Goal: Information Seeking & Learning: Learn about a topic

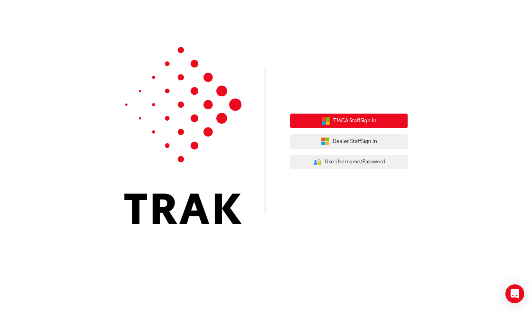
click at [353, 127] on button "TMCA Staff Sign In" at bounding box center [348, 120] width 117 height 15
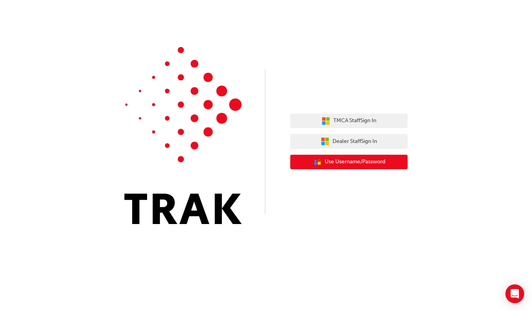
click at [368, 160] on span "Use Username/Password" at bounding box center [355, 161] width 61 height 9
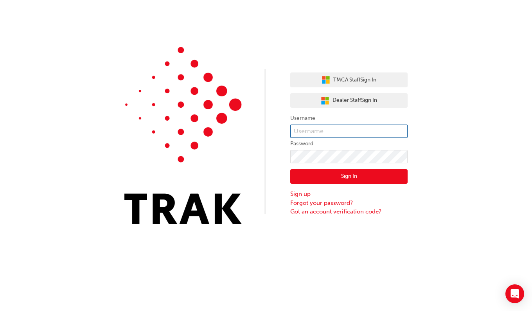
type input "[PERSON_NAME].Mudiyanselage1"
click at [333, 178] on button "Sign In" at bounding box center [348, 176] width 117 height 15
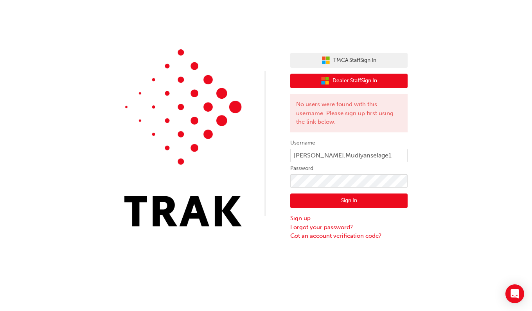
click at [349, 81] on span "Dealer Staff Sign In" at bounding box center [354, 80] width 45 height 9
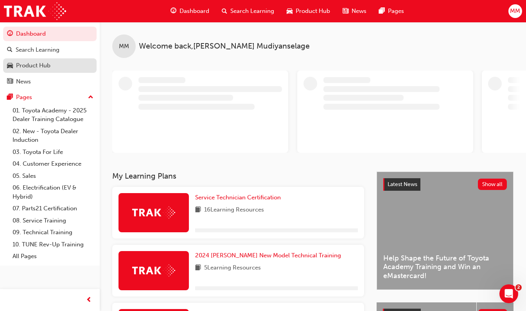
click at [41, 61] on div "Product Hub" at bounding box center [50, 66] width 86 height 10
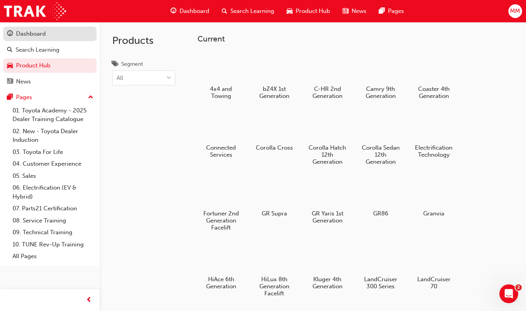
click at [22, 35] on div "Dashboard" at bounding box center [31, 33] width 30 height 9
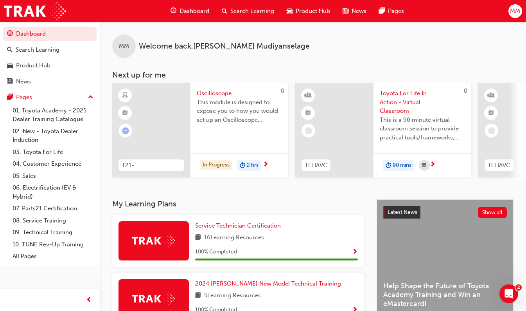
click at [435, 163] on span "next-icon" at bounding box center [433, 164] width 6 height 7
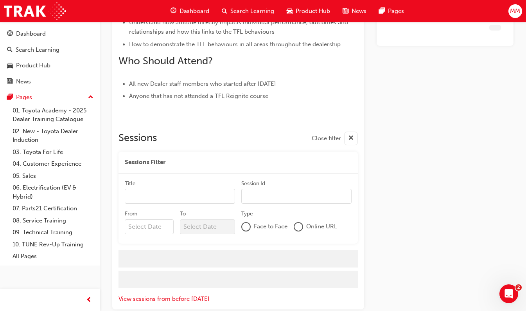
scroll to position [381, 0]
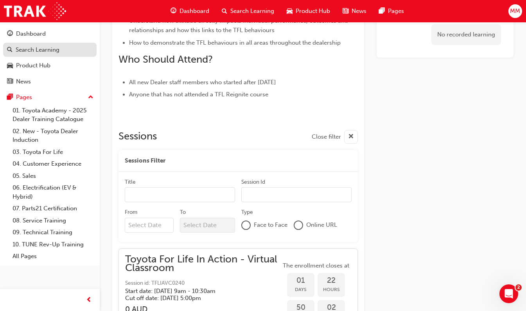
click at [34, 48] on div "Search Learning" at bounding box center [38, 49] width 44 height 9
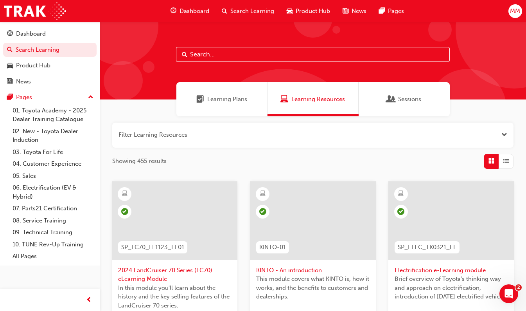
click at [236, 99] on span "Learning Plans" at bounding box center [227, 99] width 40 height 9
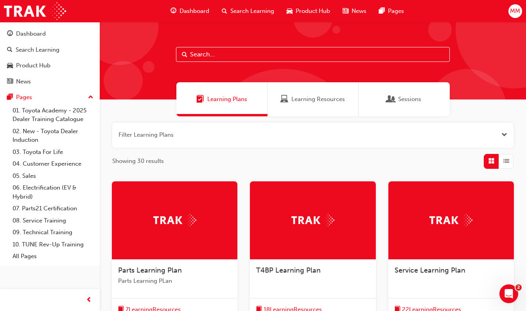
click at [169, 208] on div at bounding box center [175, 220] width 126 height 78
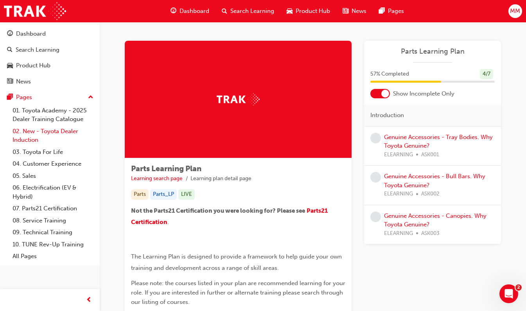
click at [60, 132] on link "02. New - Toyota Dealer Induction" at bounding box center [52, 135] width 87 height 21
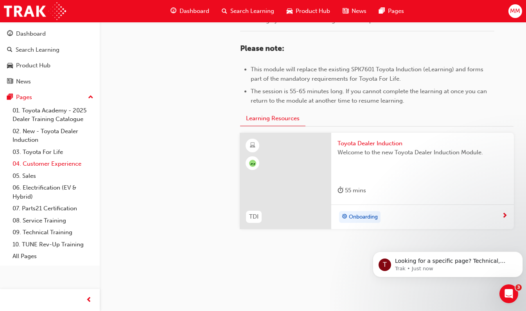
click at [61, 166] on link "04. Customer Experience" at bounding box center [52, 164] width 87 height 12
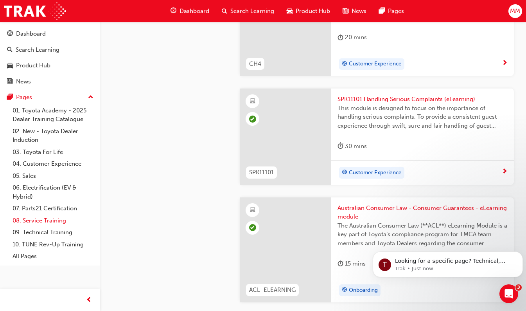
scroll to position [669, 0]
click at [41, 223] on link "08. Service Training" at bounding box center [52, 220] width 87 height 12
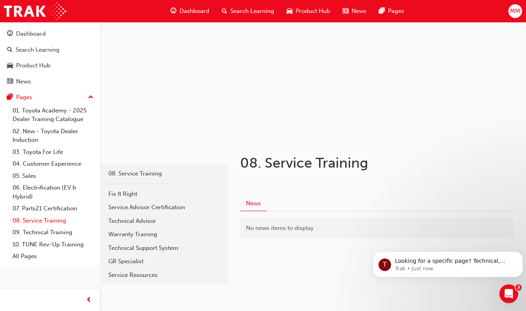
scroll to position [50, 0]
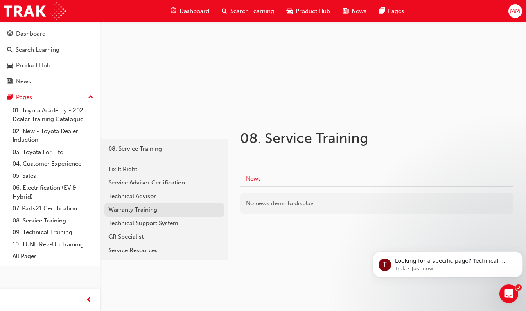
click at [142, 211] on div "Warranty Training" at bounding box center [164, 209] width 112 height 9
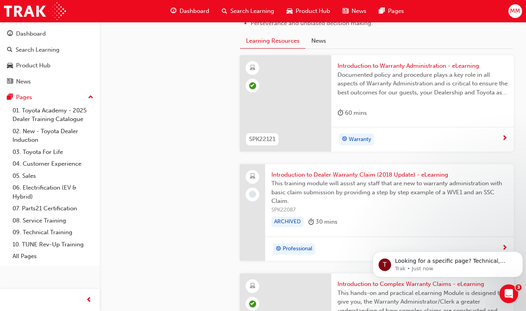
scroll to position [545, 0]
click at [264, 178] on div at bounding box center [252, 212] width 25 height 97
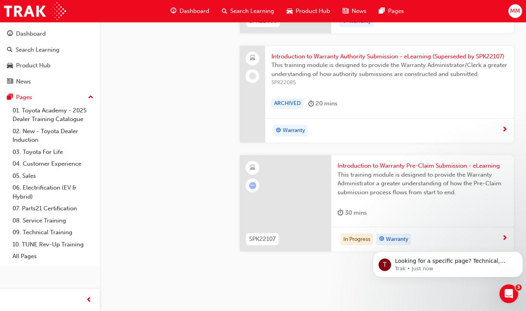
scroll to position [902, 0]
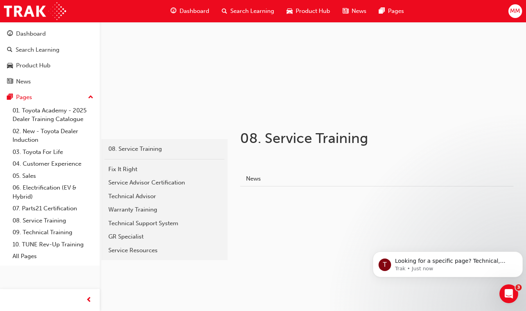
scroll to position [50, 0]
click at [57, 244] on link "10. TUNE Rev-Up Training" at bounding box center [52, 244] width 87 height 12
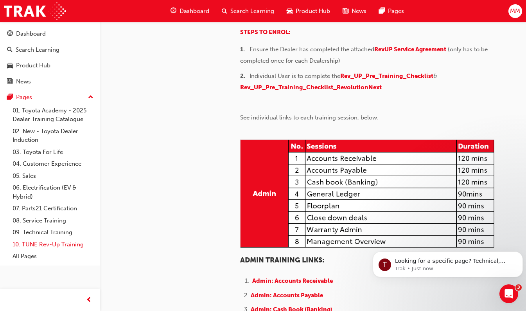
scroll to position [121, 0]
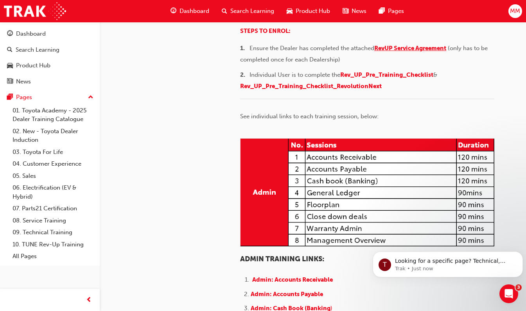
click at [428, 52] on span "RevUP Service Agreement" at bounding box center [410, 48] width 72 height 7
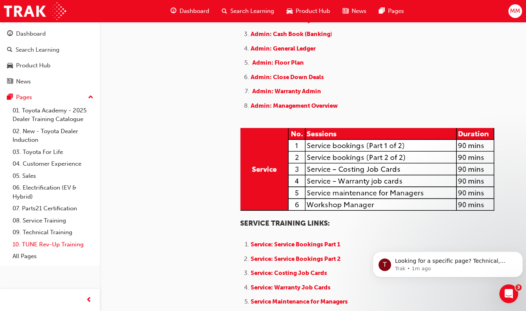
scroll to position [396, 0]
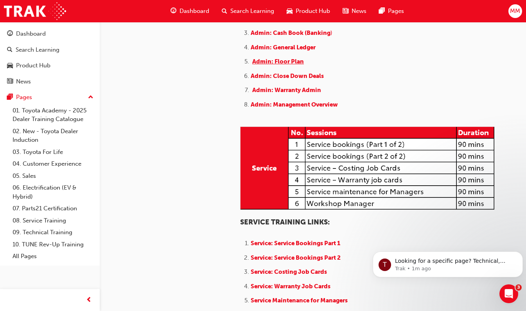
click at [272, 65] on span "Admin: Floor Plan" at bounding box center [278, 61] width 52 height 7
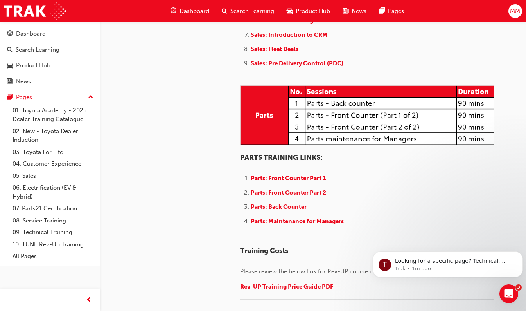
scroll to position [935, 0]
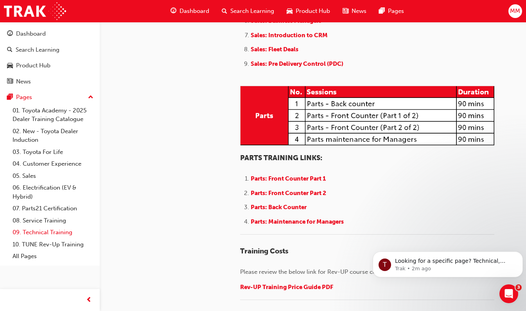
click at [56, 236] on link "09. Technical Training" at bounding box center [52, 232] width 87 height 12
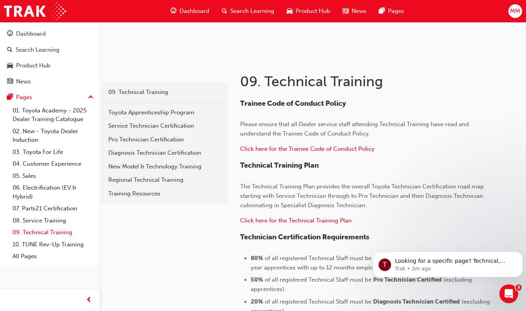
scroll to position [108, 0]
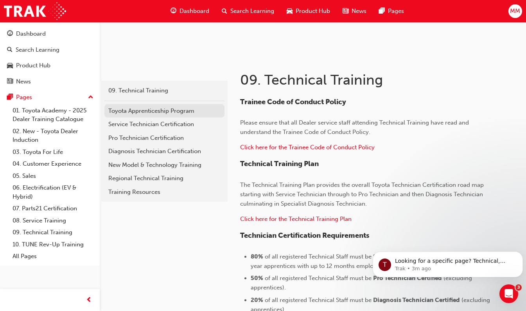
click at [166, 115] on link "Toyota Apprenticeship Program" at bounding box center [164, 111] width 120 height 14
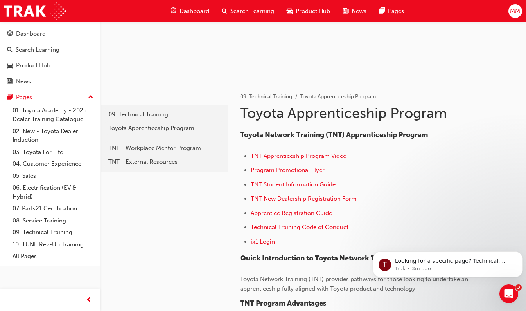
scroll to position [88, 0]
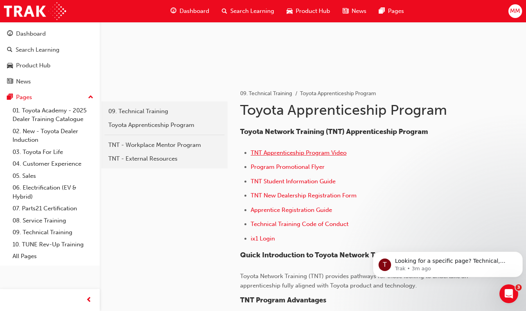
click at [314, 153] on span "TNT Apprenticeship Program Video" at bounding box center [299, 152] width 96 height 7
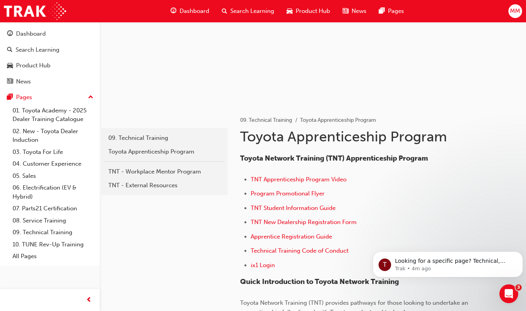
scroll to position [64, 0]
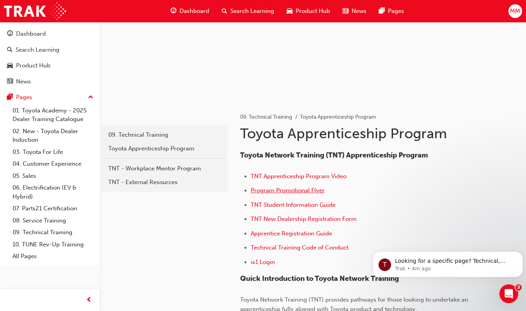
click at [309, 193] on span "Program Promotional Flyer" at bounding box center [288, 190] width 74 height 7
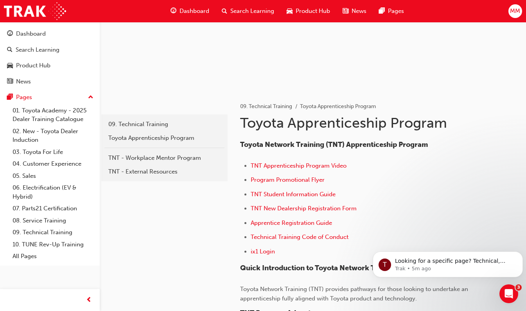
scroll to position [77, 0]
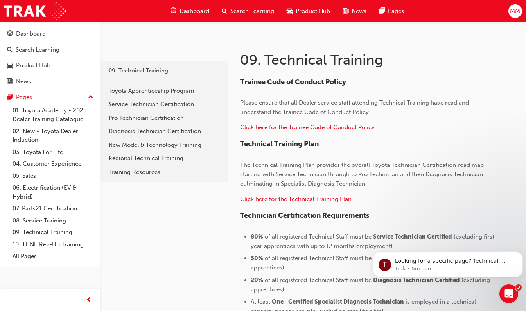
scroll to position [129, 0]
click at [158, 107] on div "Service Technician Certification" at bounding box center [164, 103] width 112 height 9
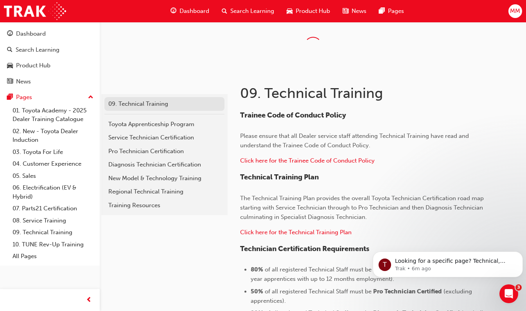
scroll to position [129, 0]
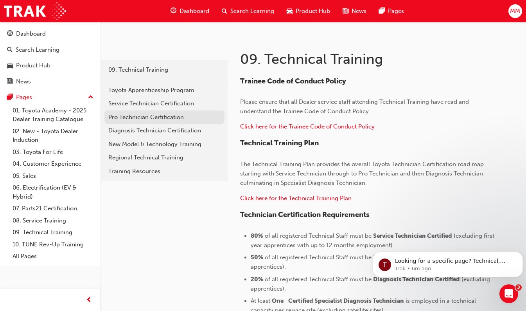
click at [174, 117] on div "Pro Technician Certification" at bounding box center [164, 117] width 112 height 9
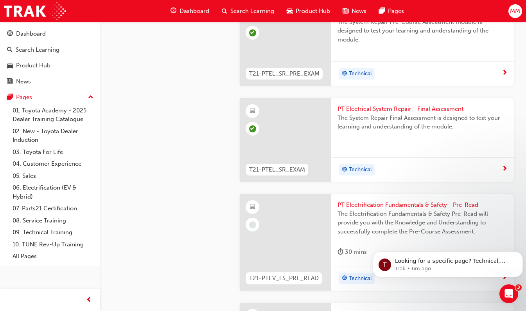
scroll to position [1091, 0]
click at [503, 165] on span "next-icon" at bounding box center [505, 167] width 6 height 7
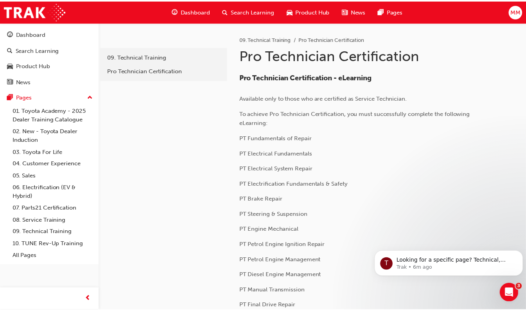
scroll to position [1091, 0]
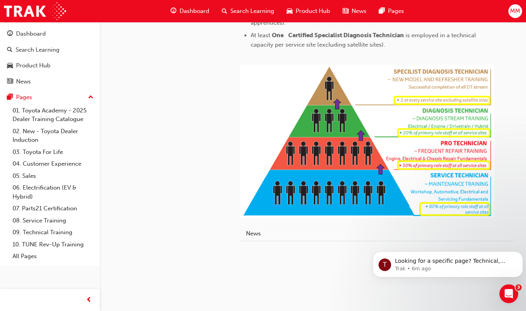
scroll to position [129, 0]
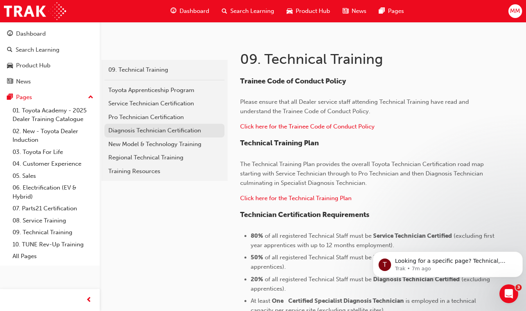
click at [133, 132] on div "Diagnosis Technician Certification" at bounding box center [164, 130] width 112 height 9
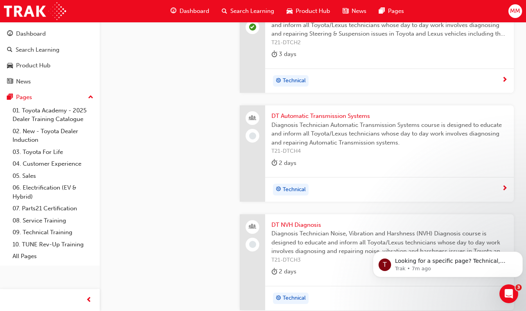
scroll to position [1928, 0]
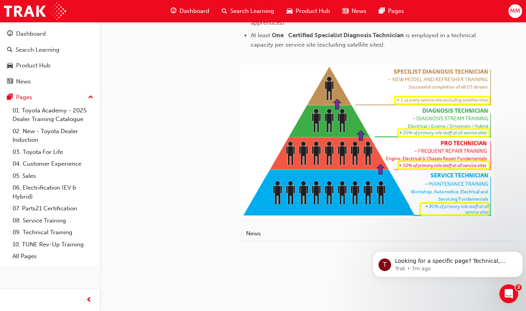
scroll to position [129, 0]
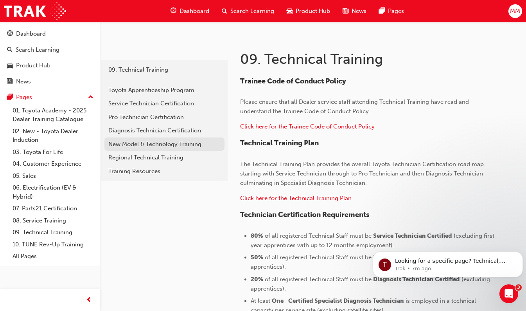
click at [171, 147] on div "New Model & Technology Training" at bounding box center [164, 144] width 112 height 9
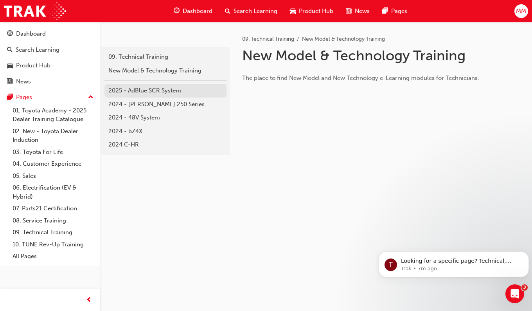
click at [170, 94] on div "2025 - AdBlue SCR System" at bounding box center [165, 90] width 114 height 9
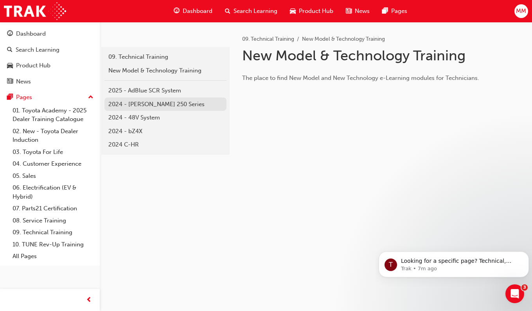
click at [141, 102] on div "2024 - [PERSON_NAME] 250 Series" at bounding box center [165, 104] width 114 height 9
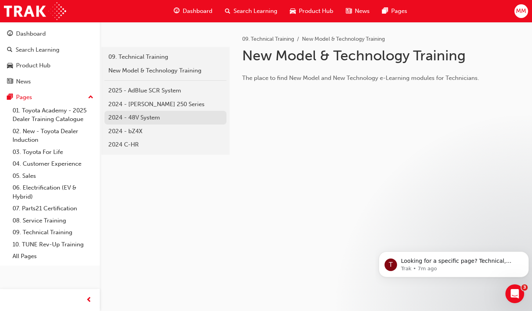
click at [140, 115] on div "2024 - 48V System" at bounding box center [165, 117] width 114 height 9
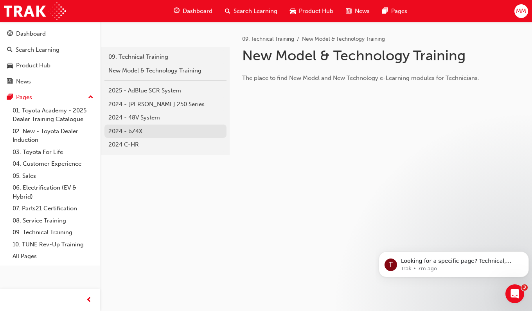
click at [146, 131] on div "2024 - bZ4X" at bounding box center [165, 131] width 114 height 9
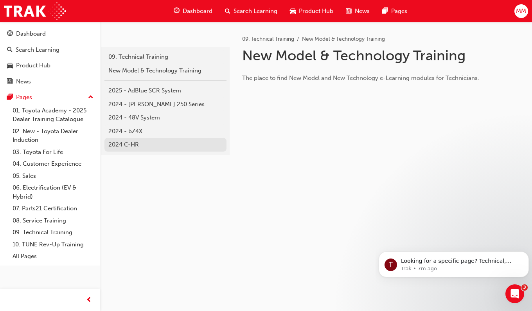
click at [145, 149] on link "2024 C-HR" at bounding box center [165, 145] width 122 height 14
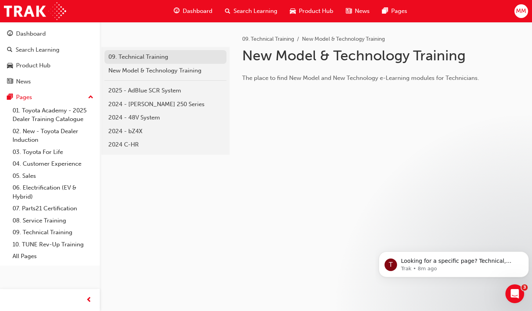
click at [151, 59] on div "09. Technical Training" at bounding box center [165, 56] width 114 height 9
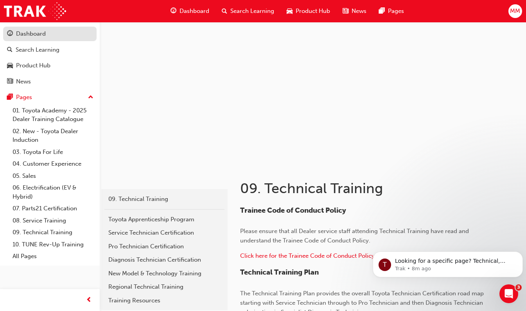
click at [35, 36] on div "Dashboard" at bounding box center [31, 33] width 30 height 9
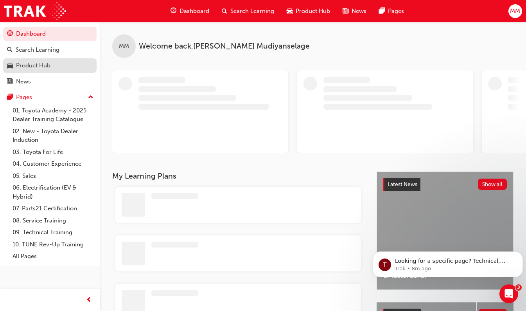
click at [45, 65] on div "Product Hub" at bounding box center [33, 65] width 34 height 9
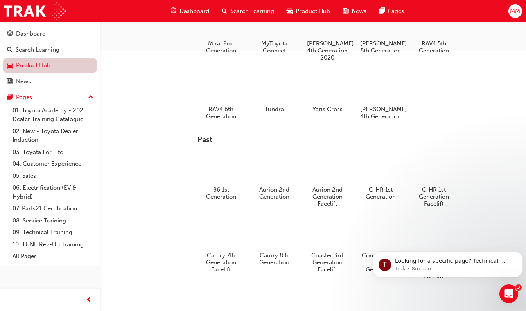
scroll to position [302, 0]
click at [233, 95] on div at bounding box center [220, 86] width 43 height 31
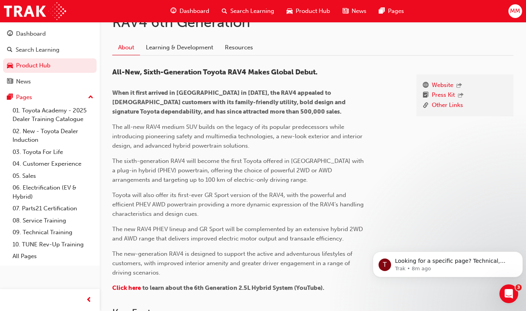
scroll to position [176, 0]
click at [181, 45] on link "Learning & Development" at bounding box center [179, 47] width 79 height 15
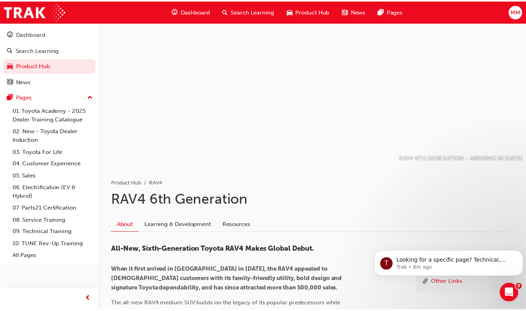
scroll to position [176, 0]
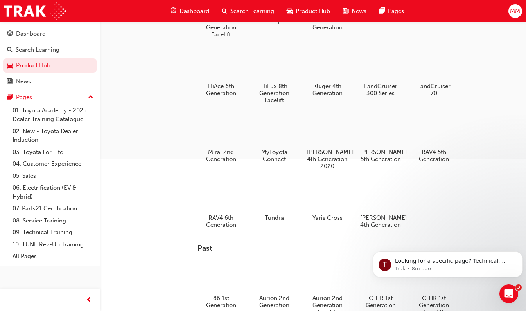
scroll to position [194, 0]
click at [279, 199] on div at bounding box center [273, 195] width 43 height 31
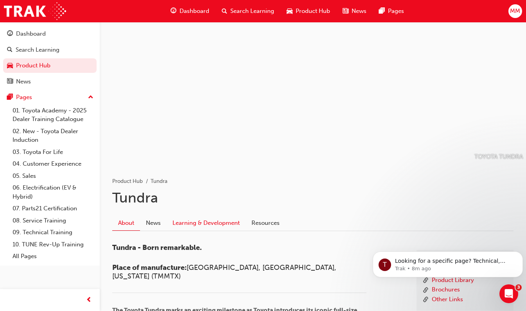
click at [215, 224] on link "Learning & Development" at bounding box center [206, 222] width 79 height 15
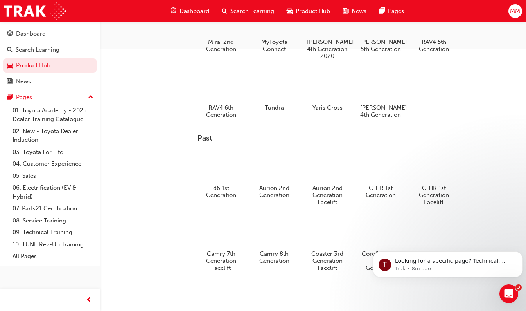
scroll to position [305, 0]
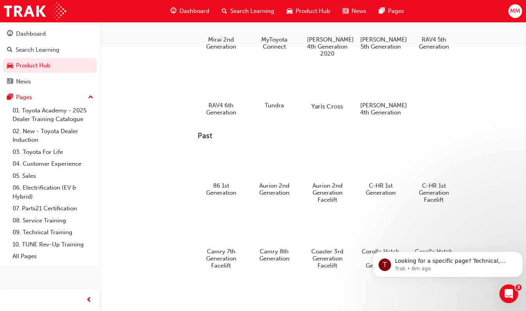
click at [341, 84] on div at bounding box center [326, 83] width 43 height 31
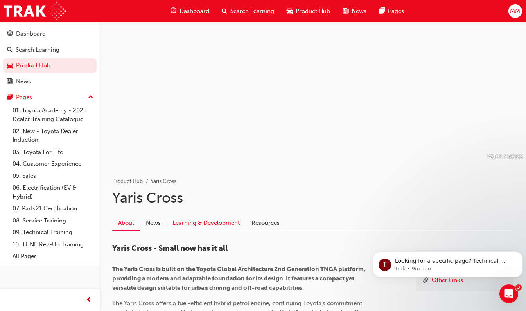
click at [197, 228] on link "Learning & Development" at bounding box center [206, 222] width 79 height 15
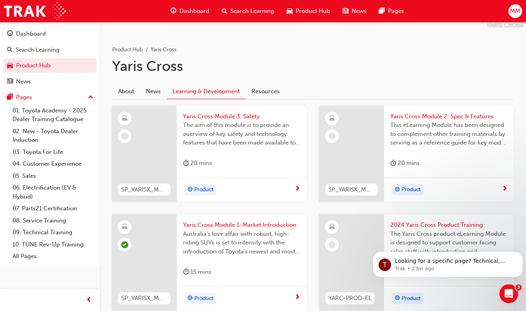
scroll to position [135, 0]
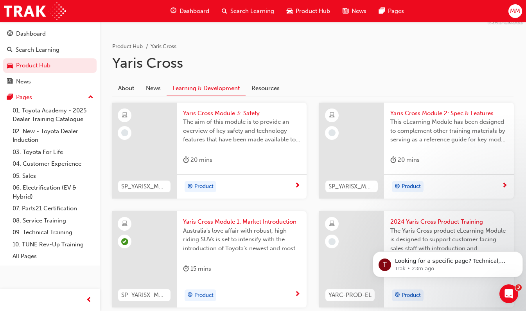
click at [418, 141] on span "This eLearning Module has been designed to complement other training materials …" at bounding box center [448, 130] width 117 height 27
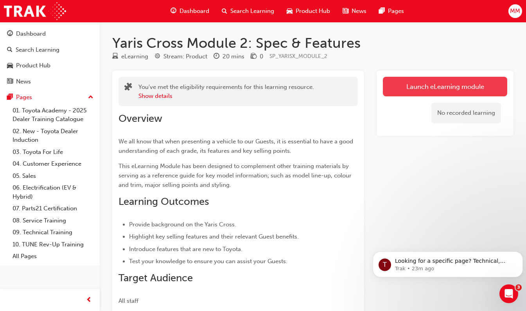
click at [461, 89] on link "Launch eLearning module" at bounding box center [445, 87] width 124 height 20
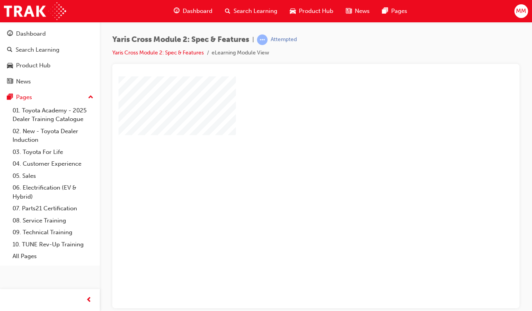
click at [293, 169] on div "play" at bounding box center [293, 169] width 0 height 0
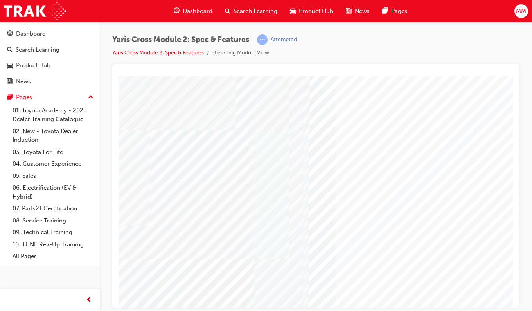
scroll to position [5, 0]
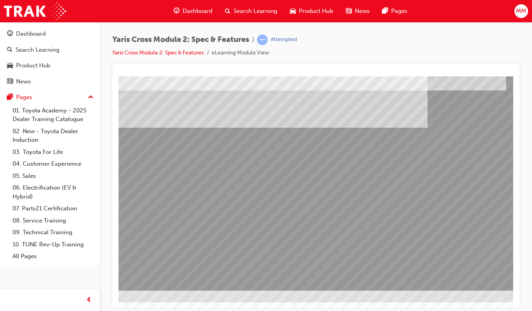
scroll to position [68, 143]
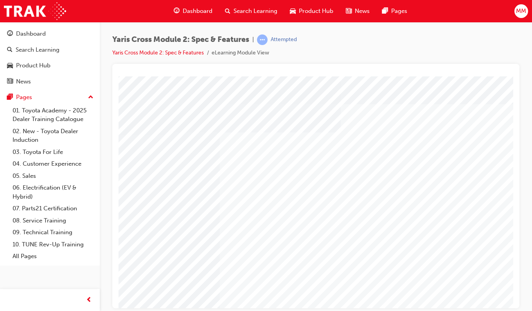
scroll to position [0, 68]
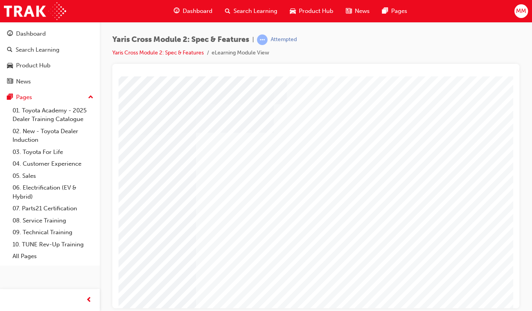
scroll to position [0, 63]
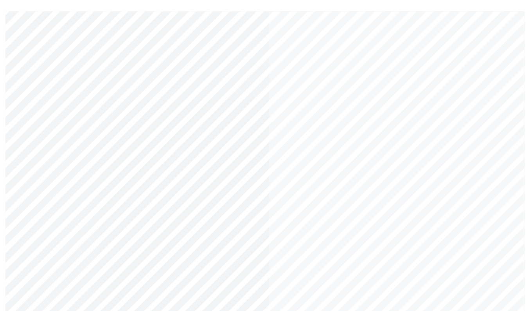
scroll to position [49, 0]
